Goal: Information Seeking & Learning: Learn about a topic

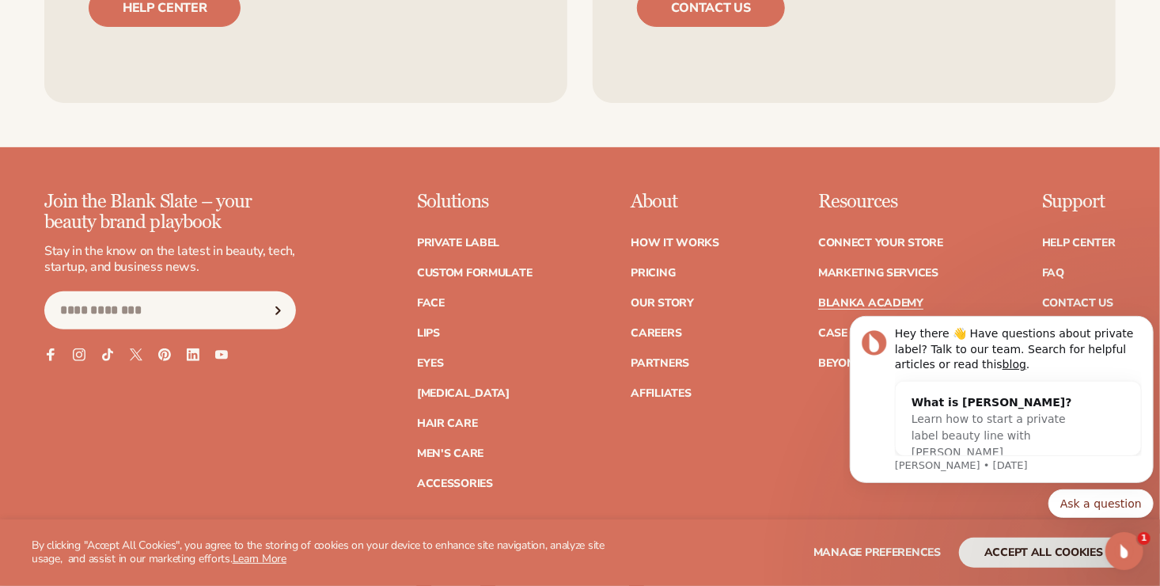
scroll to position [3134, 0]
click at [661, 267] on link "Pricing" at bounding box center [653, 272] width 44 height 11
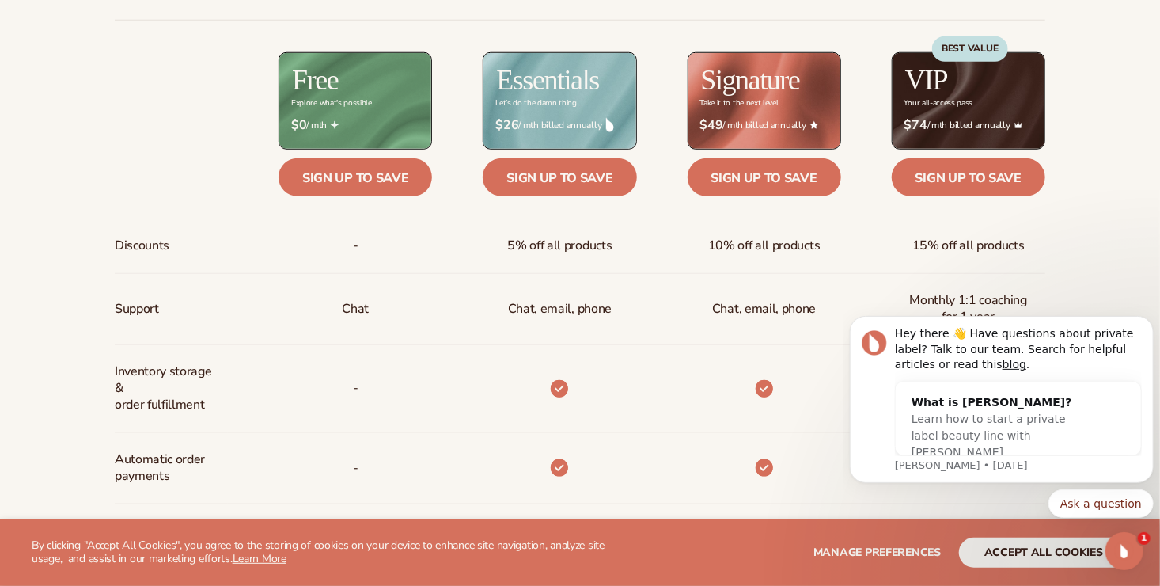
scroll to position [665, 0]
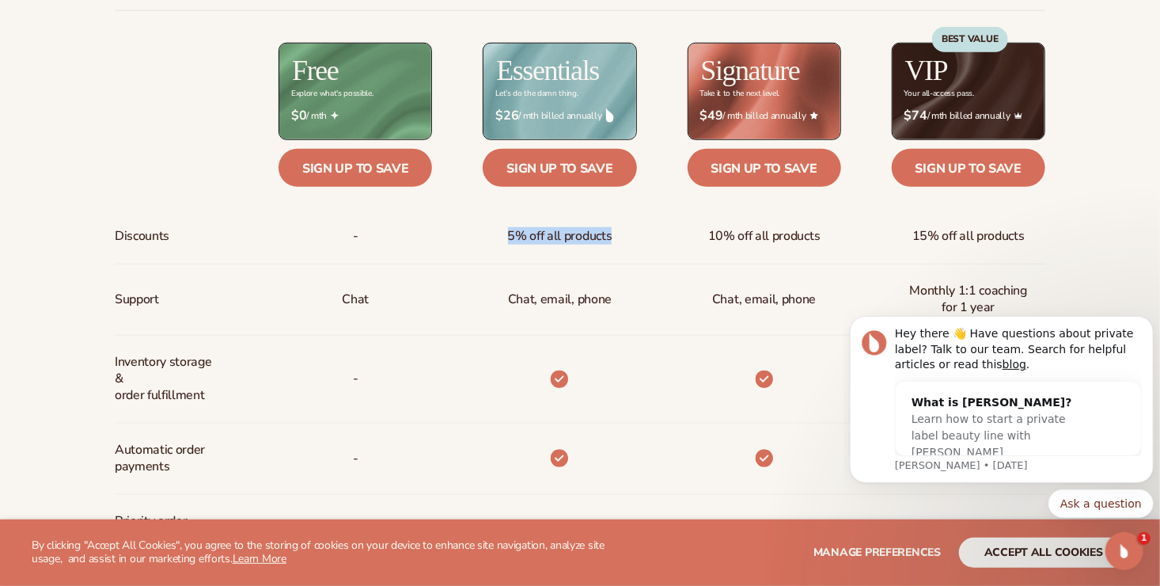
drag, startPoint x: 501, startPoint y: 214, endPoint x: 624, endPoint y: 256, distance: 130.4
click at [624, 256] on div "5% off all products" at bounding box center [534, 236] width 204 height 55
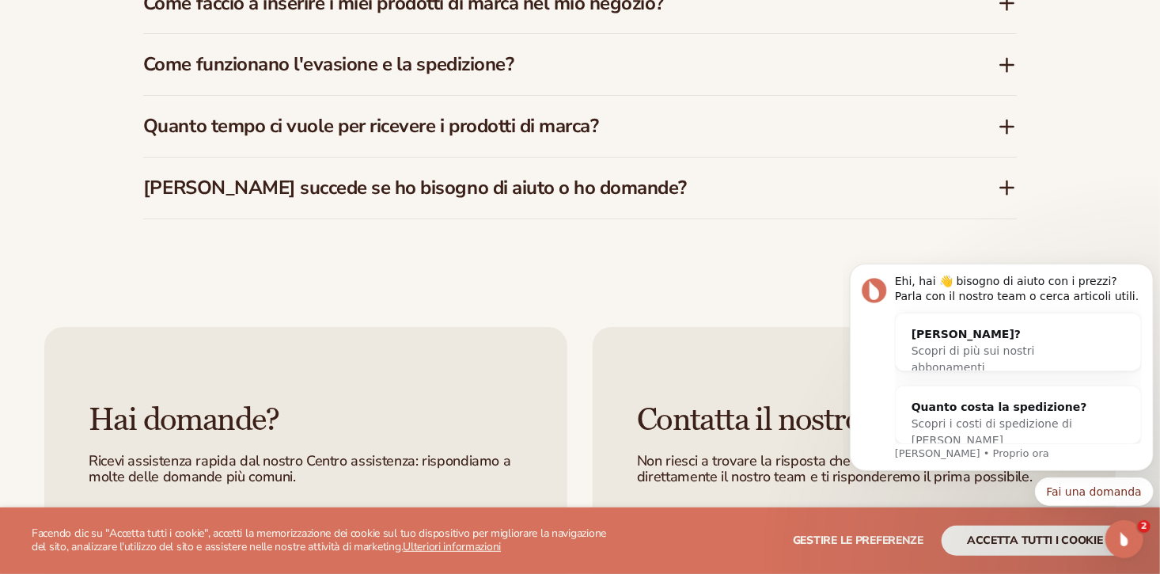
scroll to position [2694, 0]
click at [1000, 116] on icon at bounding box center [1007, 125] width 19 height 19
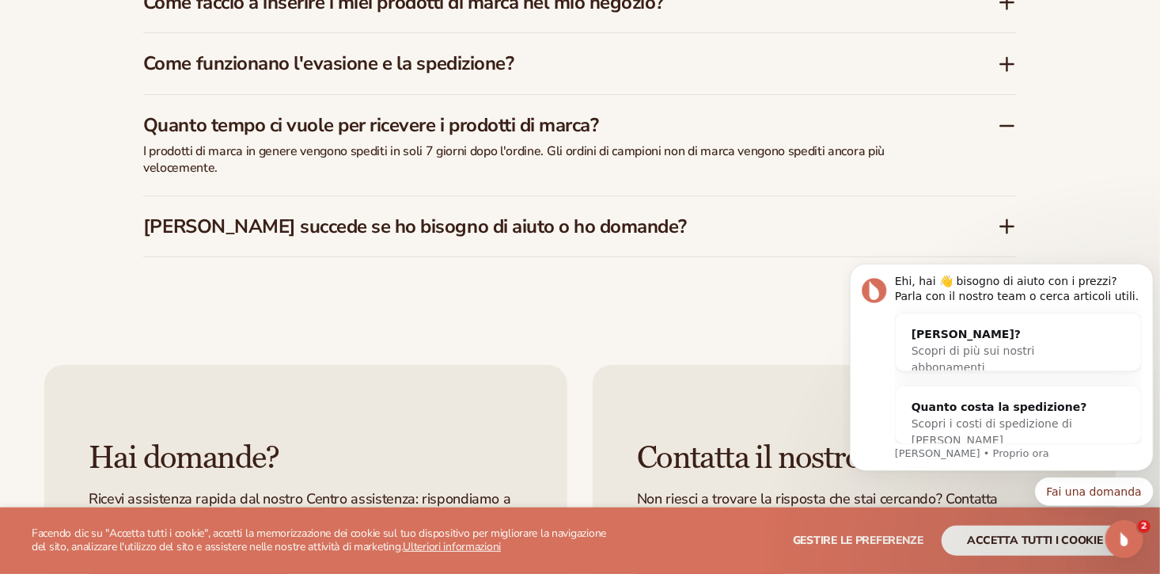
click at [1000, 116] on icon at bounding box center [1007, 125] width 19 height 19
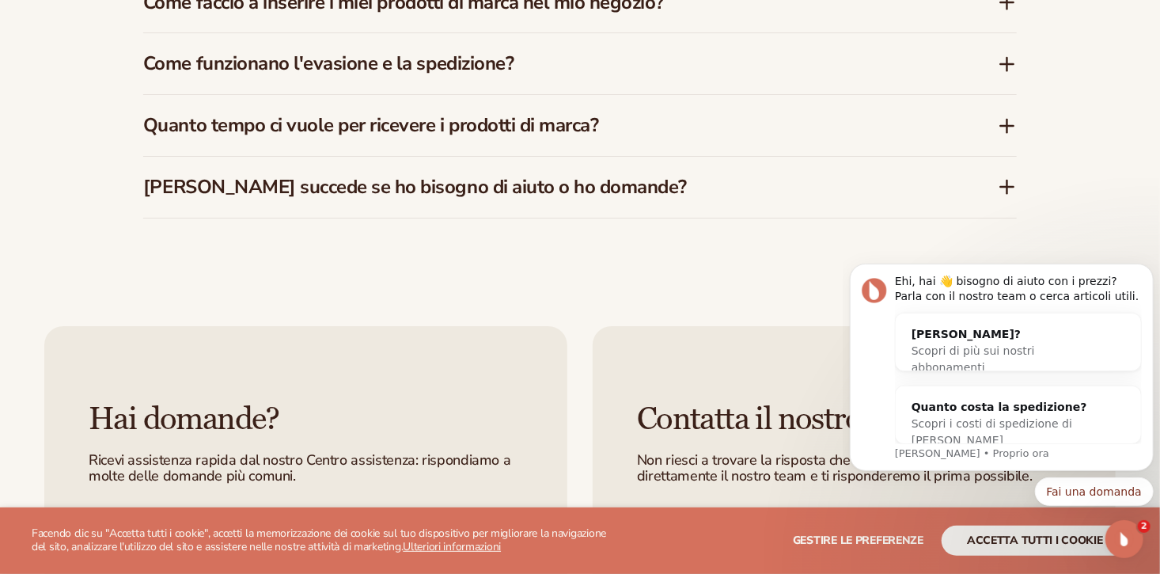
click at [1003, 64] on icon at bounding box center [1007, 64] width 13 height 0
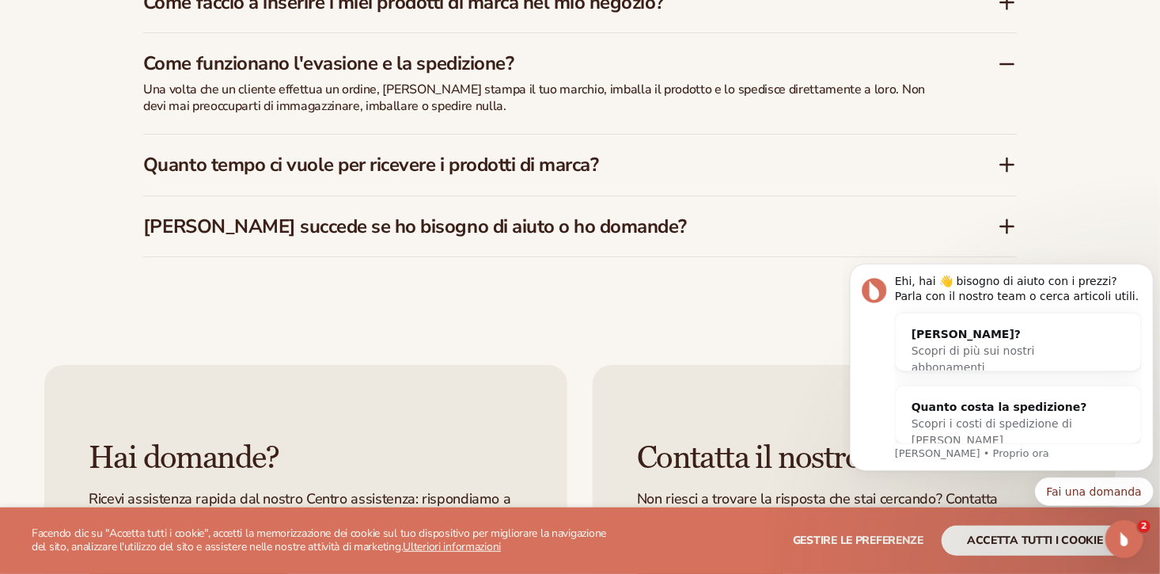
click at [1003, 64] on icon at bounding box center [1007, 64] width 13 height 0
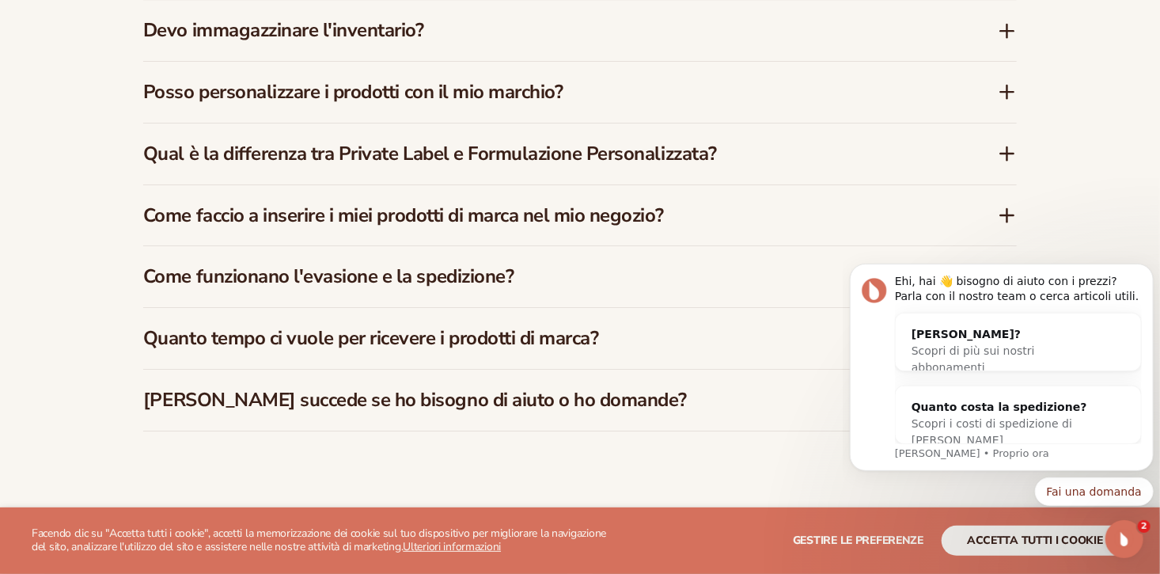
scroll to position [2485, 0]
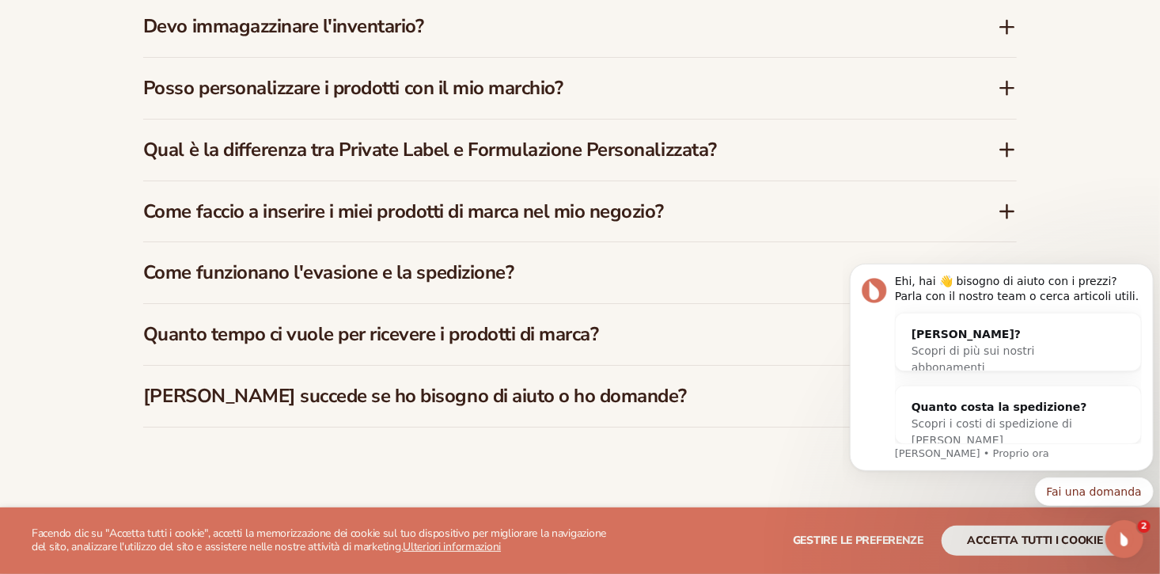
click at [998, 202] on icon at bounding box center [1007, 211] width 19 height 19
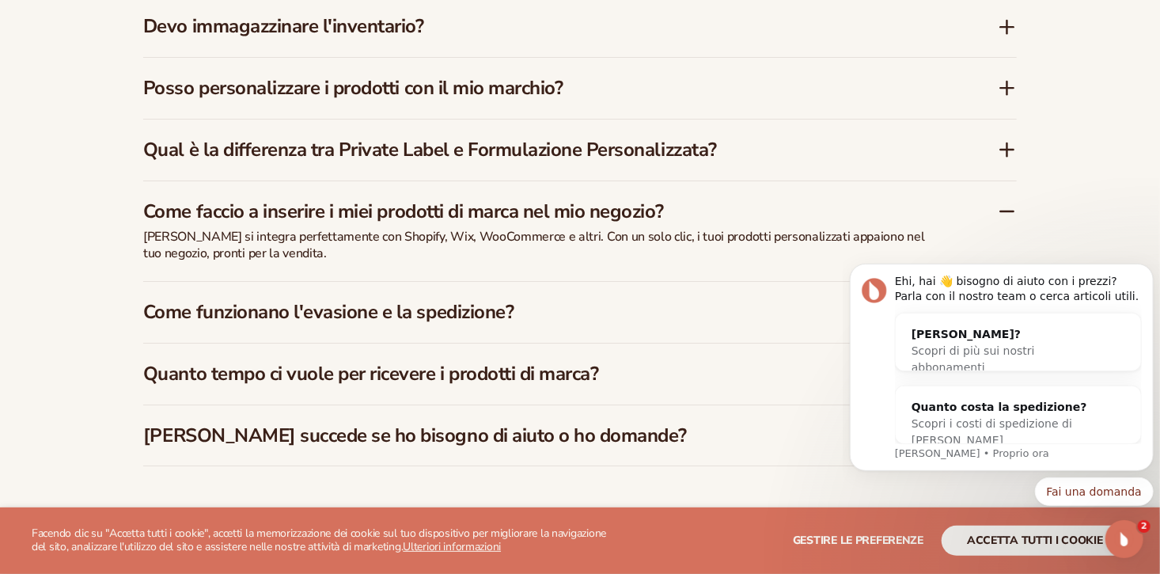
click at [998, 202] on icon at bounding box center [1007, 211] width 19 height 19
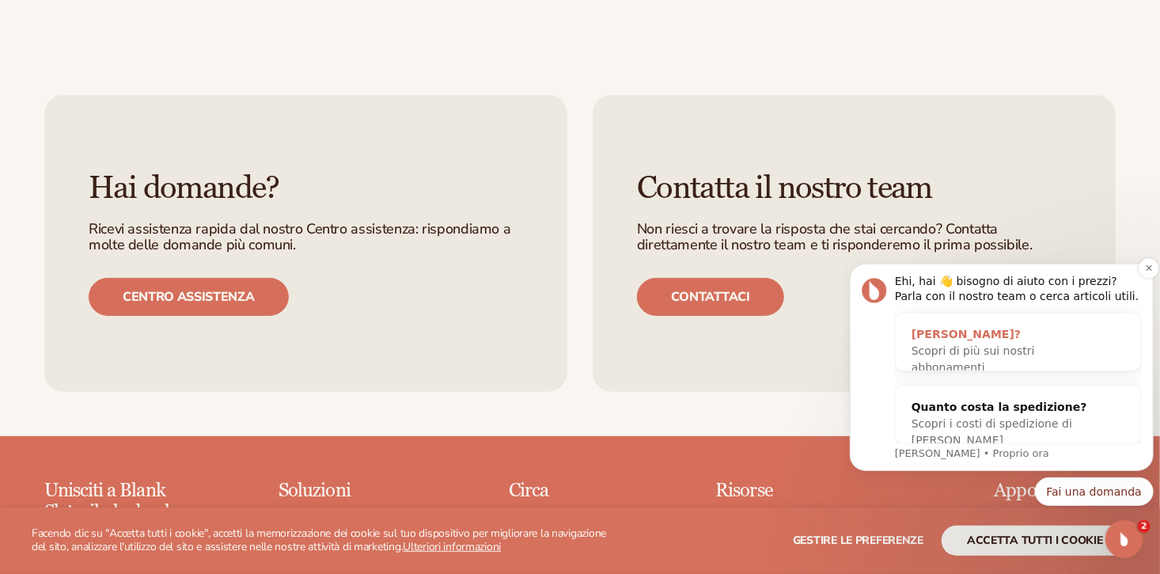
scroll to position [2925, 0]
click at [973, 408] on div "Quanto costa la spedizione?" at bounding box center [1002, 406] width 182 height 17
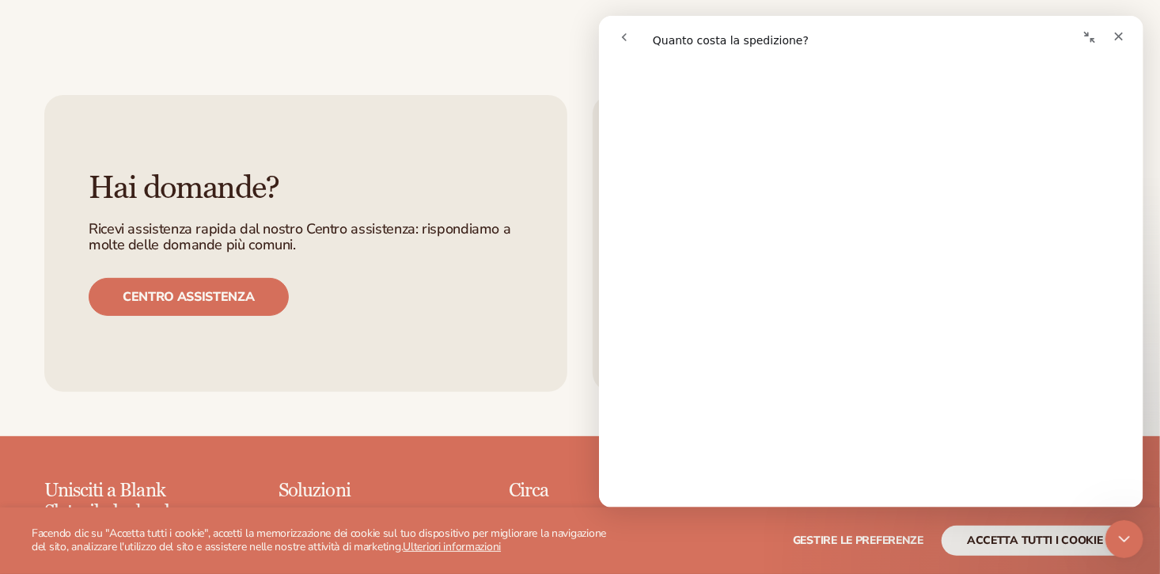
scroll to position [382, 0]
click at [989, 404] on div "Messaggero interfono" at bounding box center [886, 425] width 545 height 44
